Goal: Information Seeking & Learning: Learn about a topic

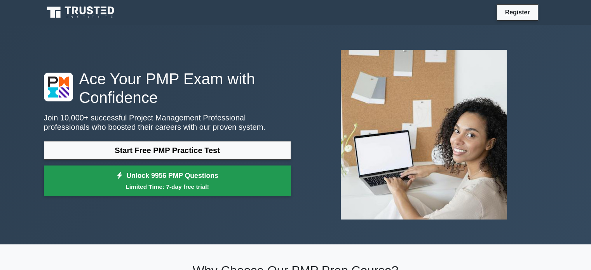
click at [187, 174] on link "Unlock 9956 PMP Questions Limited Time: 7-day free trial!" at bounding box center [167, 180] width 247 height 31
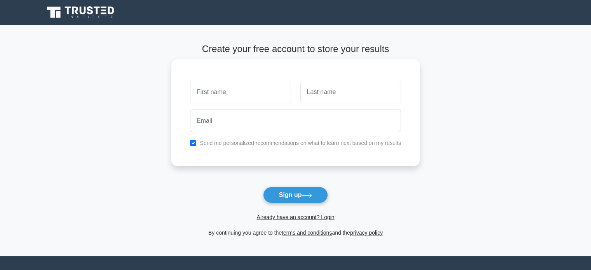
click at [226, 98] on input "text" at bounding box center [240, 92] width 101 height 23
click at [285, 216] on link "Already have an account? Login" at bounding box center [295, 217] width 78 height 6
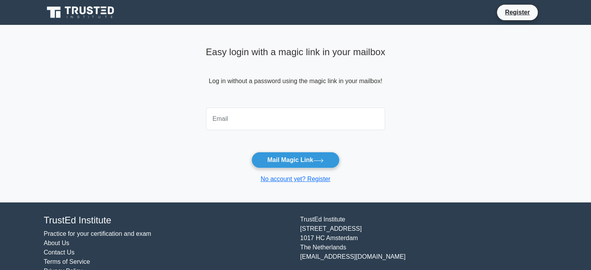
click at [258, 124] on input "email" at bounding box center [295, 119] width 179 height 23
type input "patelekta2308@gmail.com"
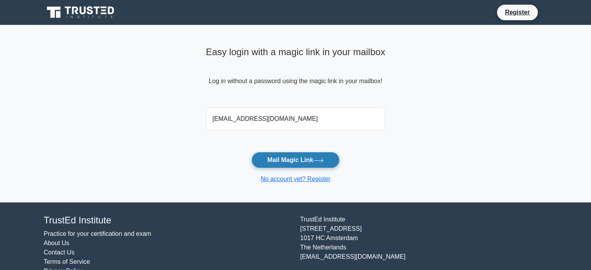
click at [273, 157] on button "Mail Magic Link" at bounding box center [295, 160] width 88 height 16
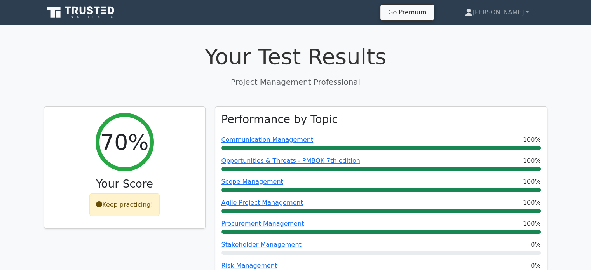
click at [107, 9] on icon at bounding box center [81, 12] width 75 height 15
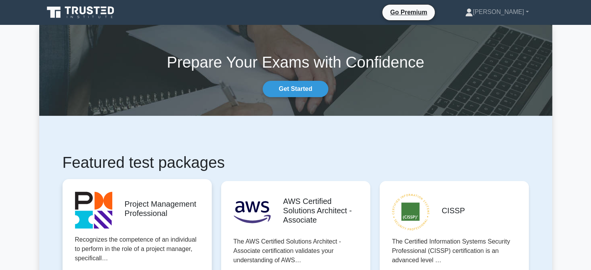
scroll to position [167, 0]
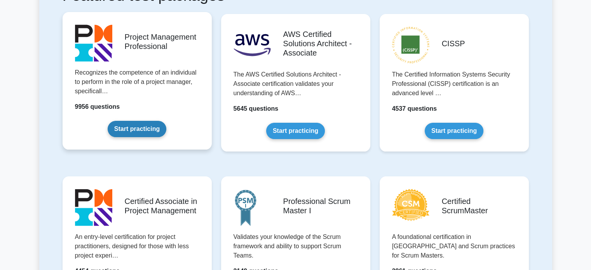
click at [155, 136] on link "Start practicing" at bounding box center [137, 129] width 59 height 16
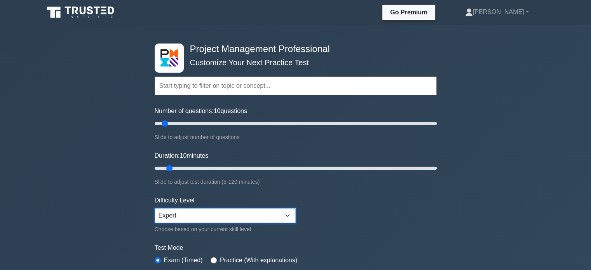
click at [224, 214] on select "Beginner Intermediate Expert" at bounding box center [225, 215] width 141 height 15
click at [163, 123] on input "Number of questions: 10 questions" at bounding box center [296, 123] width 282 height 9
type input "5"
click at [160, 123] on input "Number of questions: 5 questions" at bounding box center [296, 123] width 282 height 9
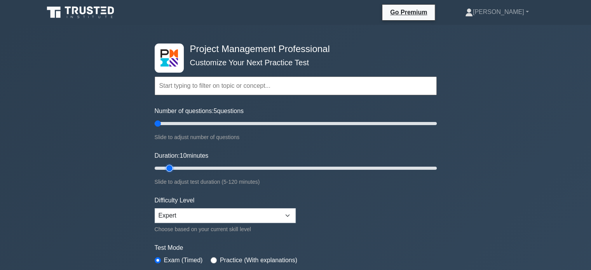
click at [168, 167] on input "Duration: 10 minutes" at bounding box center [296, 168] width 282 height 9
click at [166, 167] on input "Duration: 10 minutes" at bounding box center [296, 168] width 282 height 9
click at [164, 167] on input "Duration: 10 minutes" at bounding box center [296, 168] width 282 height 9
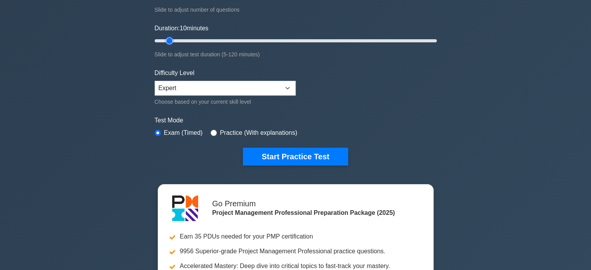
scroll to position [129, 0]
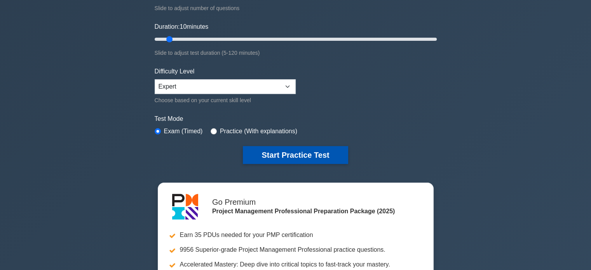
click at [315, 152] on button "Start Practice Test" at bounding box center [295, 155] width 105 height 18
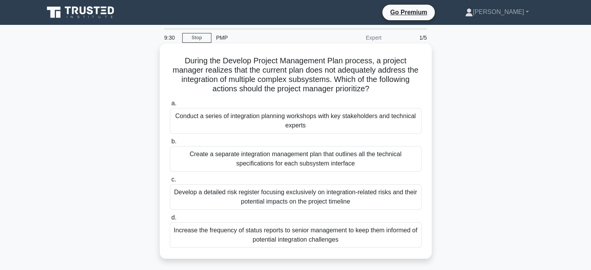
click at [315, 116] on div "Conduct a series of integration planning workshops with key stakeholders and te…" at bounding box center [296, 121] width 252 height 26
click at [170, 106] on input "a. Conduct a series of integration planning workshops with key stakeholders and…" at bounding box center [170, 103] width 0 height 5
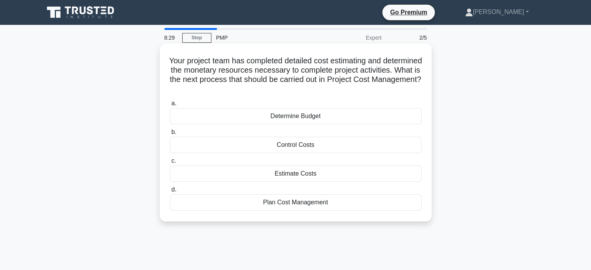
click at [350, 198] on div "Plan Cost Management" at bounding box center [296, 202] width 252 height 16
click at [170, 192] on input "d. Plan Cost Management" at bounding box center [170, 189] width 0 height 5
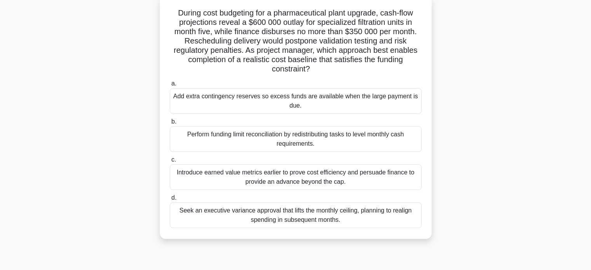
scroll to position [50, 0]
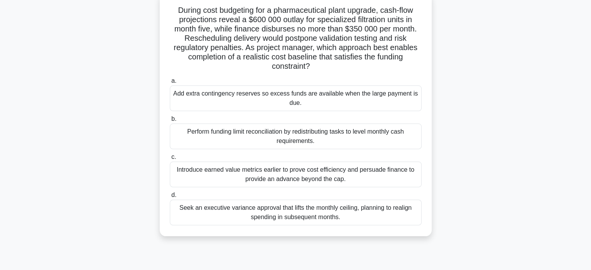
click at [334, 175] on div "Introduce earned value metrics earlier to prove cost efficiency and persuade fi…" at bounding box center [296, 175] width 252 height 26
click at [170, 160] on input "c. Introduce earned value metrics earlier to prove cost efficiency and persuade…" at bounding box center [170, 157] width 0 height 5
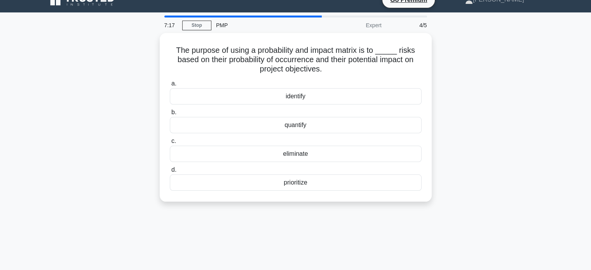
scroll to position [0, 0]
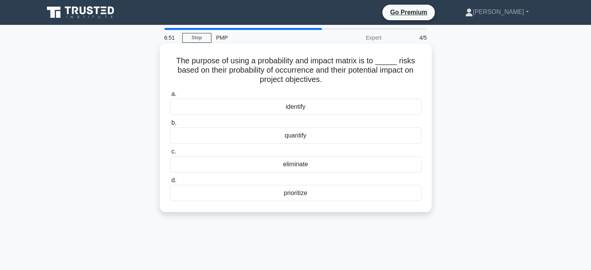
click at [301, 195] on div "prioritize" at bounding box center [296, 193] width 252 height 16
click at [170, 183] on input "d. prioritize" at bounding box center [170, 180] width 0 height 5
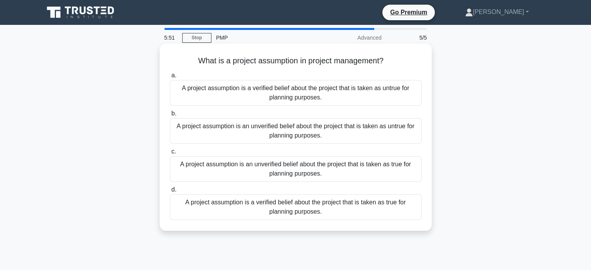
click at [348, 170] on div "A project assumption is an unverified belief about the project that is taken as…" at bounding box center [296, 169] width 252 height 26
click at [170, 154] on input "c. A project assumption is an unverified belief about the project that is taken…" at bounding box center [170, 151] width 0 height 5
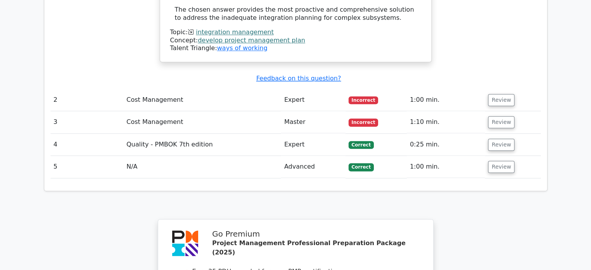
scroll to position [856, 0]
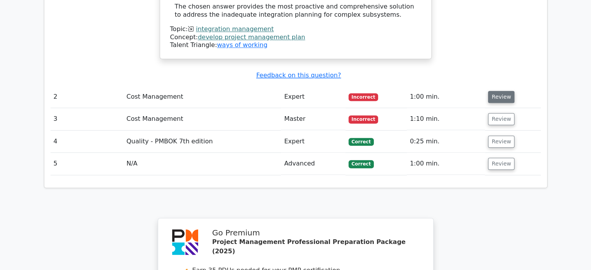
click at [498, 91] on button "Review" at bounding box center [501, 97] width 26 height 12
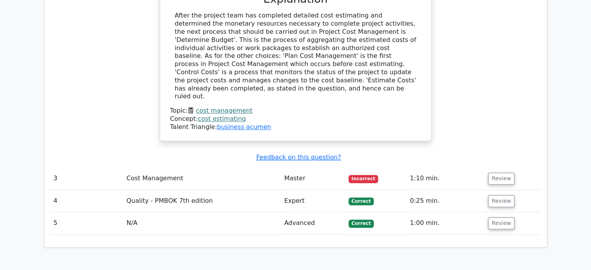
scroll to position [1140, 0]
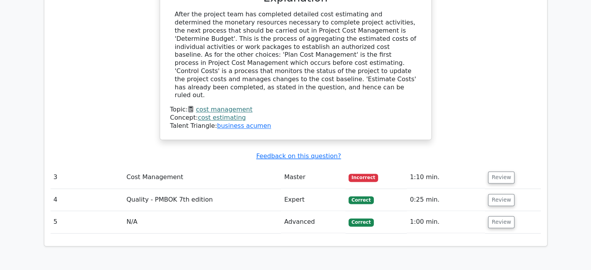
click at [497, 166] on td "Review" at bounding box center [513, 177] width 56 height 22
click at [501, 171] on button "Review" at bounding box center [501, 177] width 26 height 12
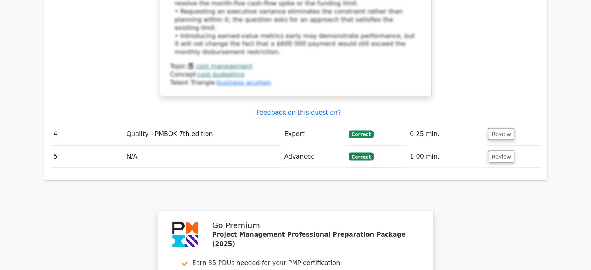
scroll to position [1681, 0]
click at [510, 128] on button "Review" at bounding box center [501, 134] width 26 height 12
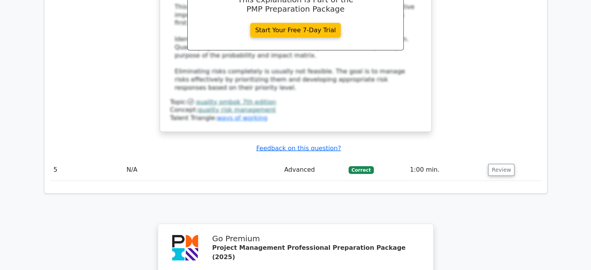
scroll to position [2038, 0]
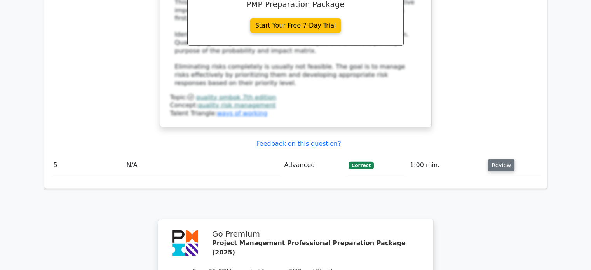
click at [503, 159] on button "Review" at bounding box center [501, 165] width 26 height 12
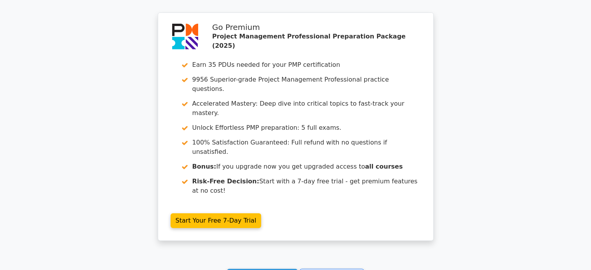
scroll to position [2584, 0]
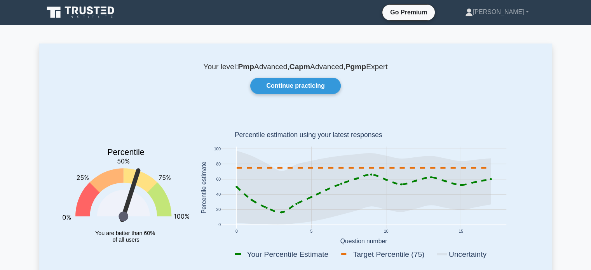
click at [84, 7] on icon at bounding box center [81, 12] width 75 height 15
